Goal: Task Accomplishment & Management: Manage account settings

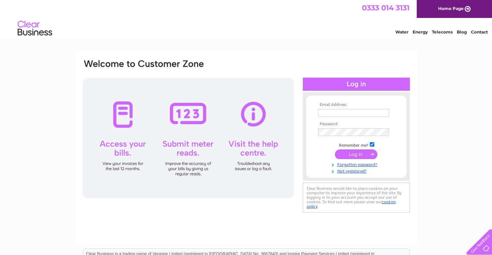
type input "[EMAIL_ADDRESS][DOMAIN_NAME]"
click at [356, 151] on input "submit" at bounding box center [356, 154] width 42 height 10
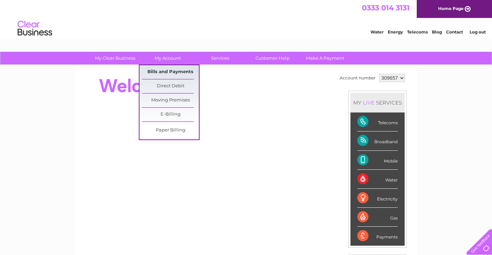
click at [171, 71] on link "Bills and Payments" at bounding box center [170, 72] width 57 height 14
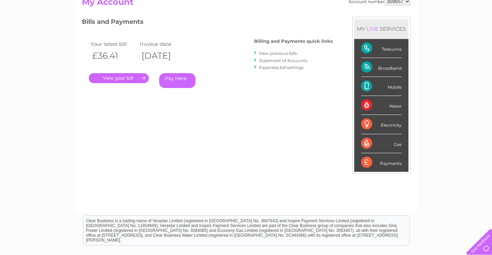
scroll to position [104, 0]
